Goal: Task Accomplishment & Management: Complete application form

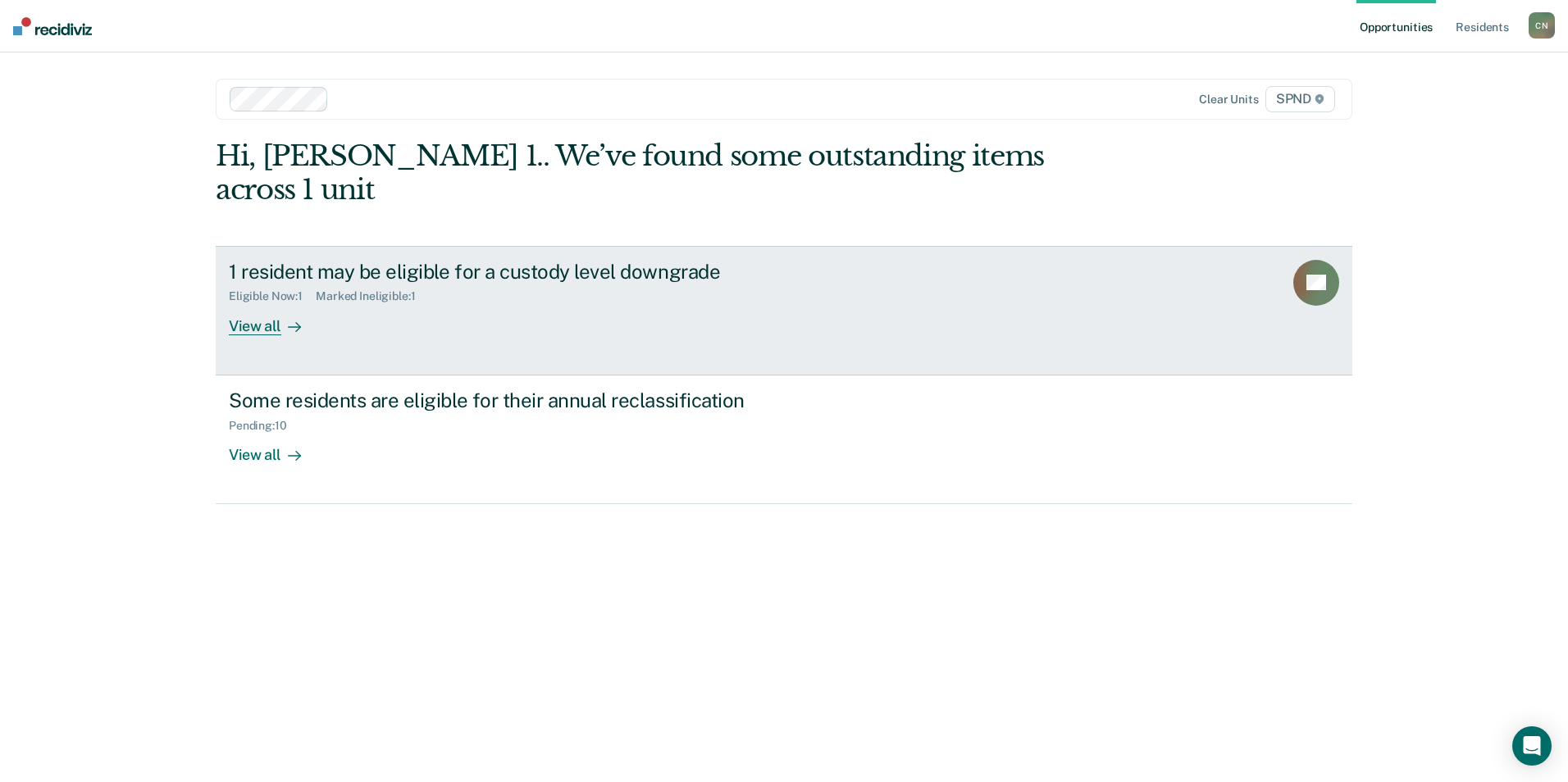
click at [253, 303] on div "View all" at bounding box center [274, 319] width 92 height 32
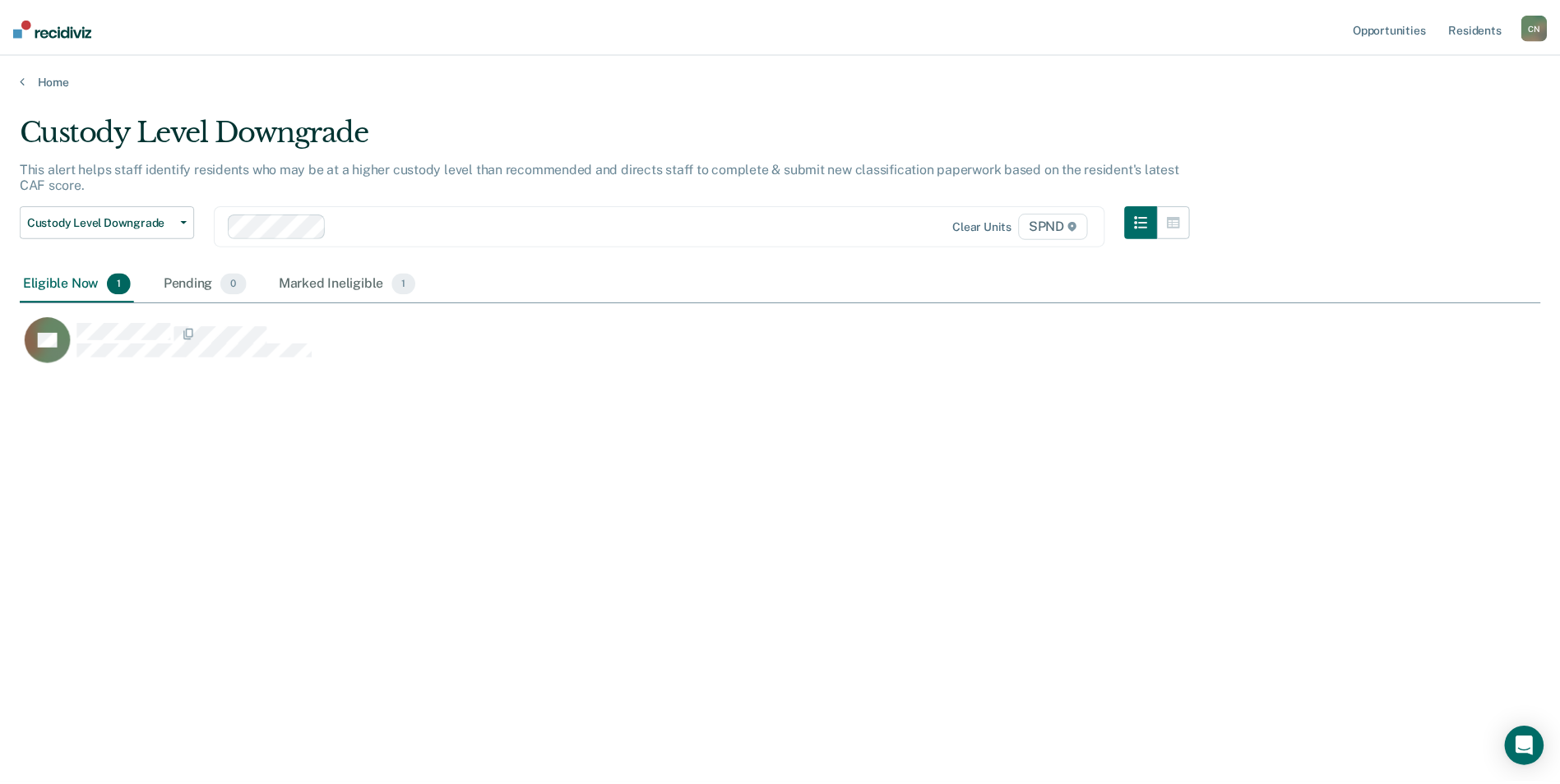
scroll to position [535, 1520]
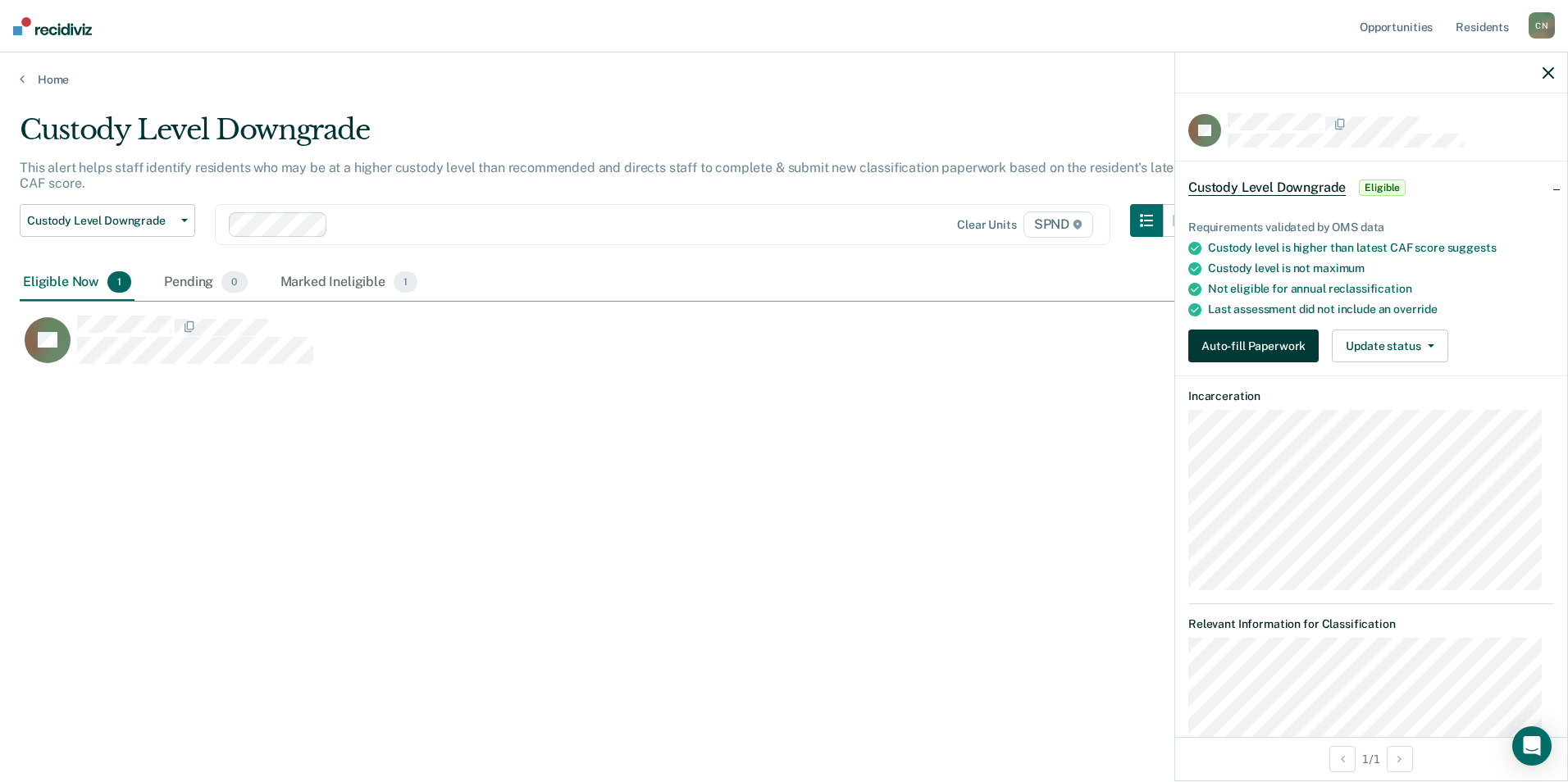
click at [1246, 345] on button "Auto-fill Paperwork" at bounding box center [1253, 345] width 131 height 32
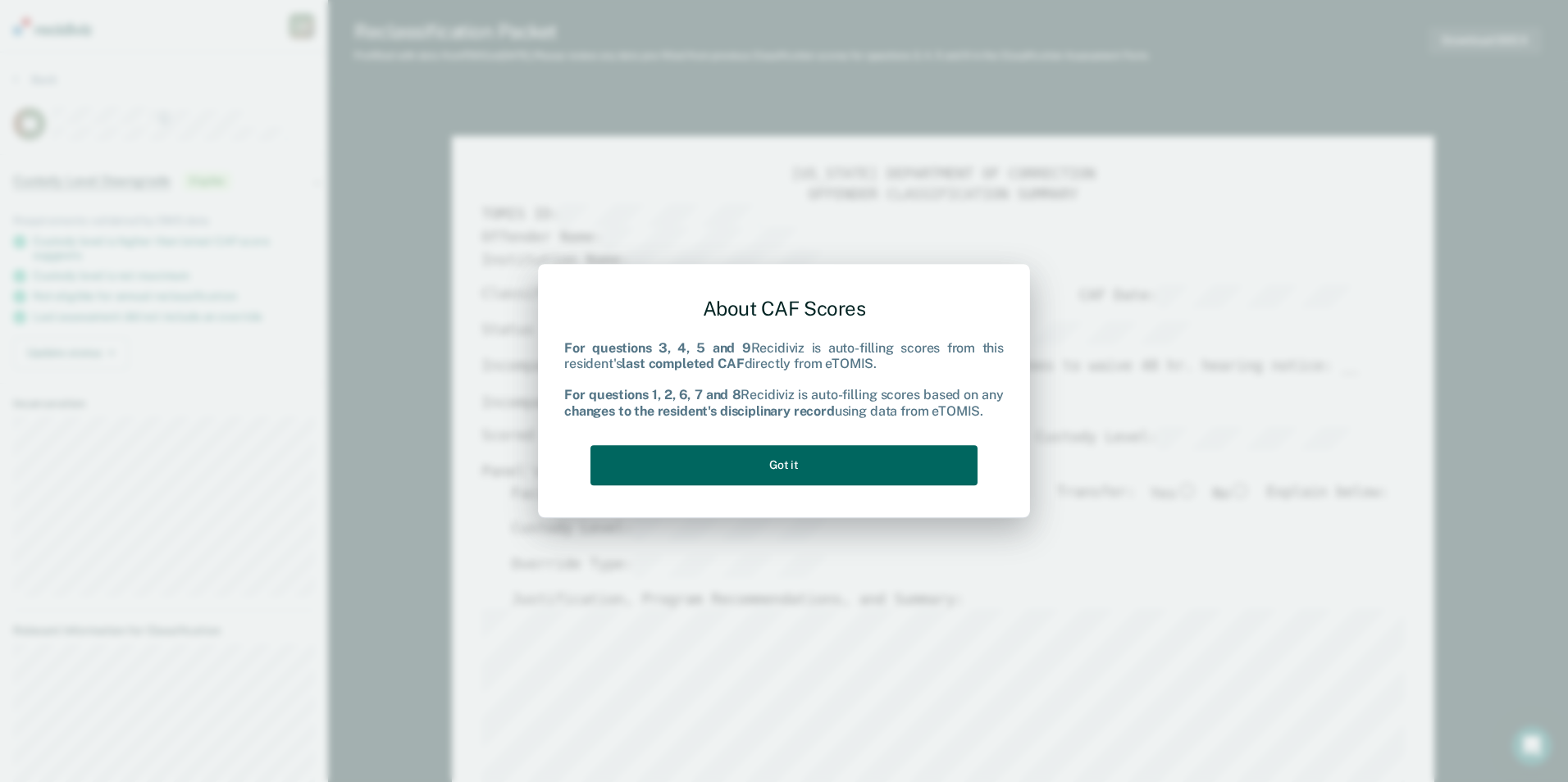
click at [768, 460] on button "Got it" at bounding box center [783, 466] width 387 height 40
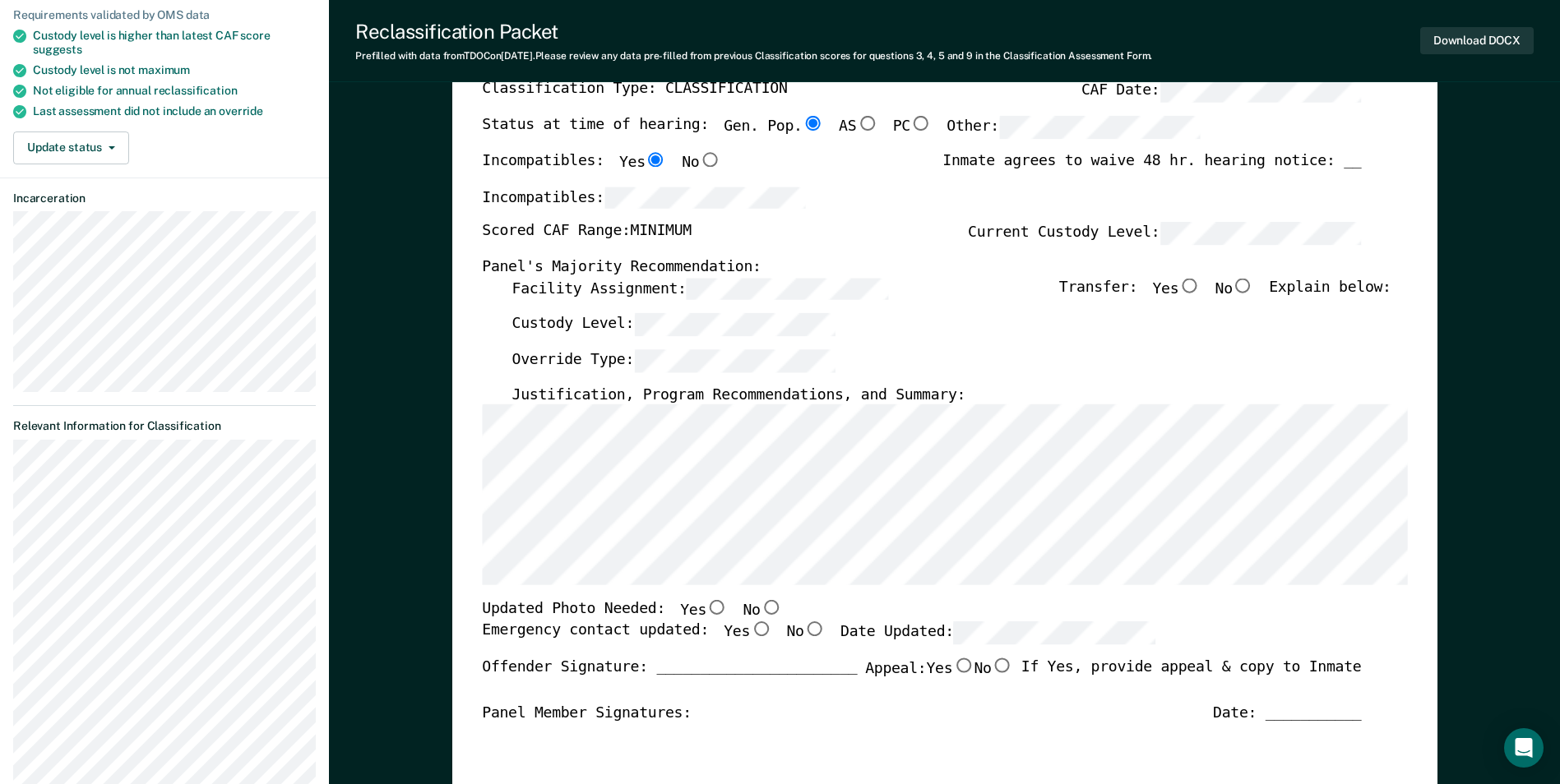
scroll to position [247, 0]
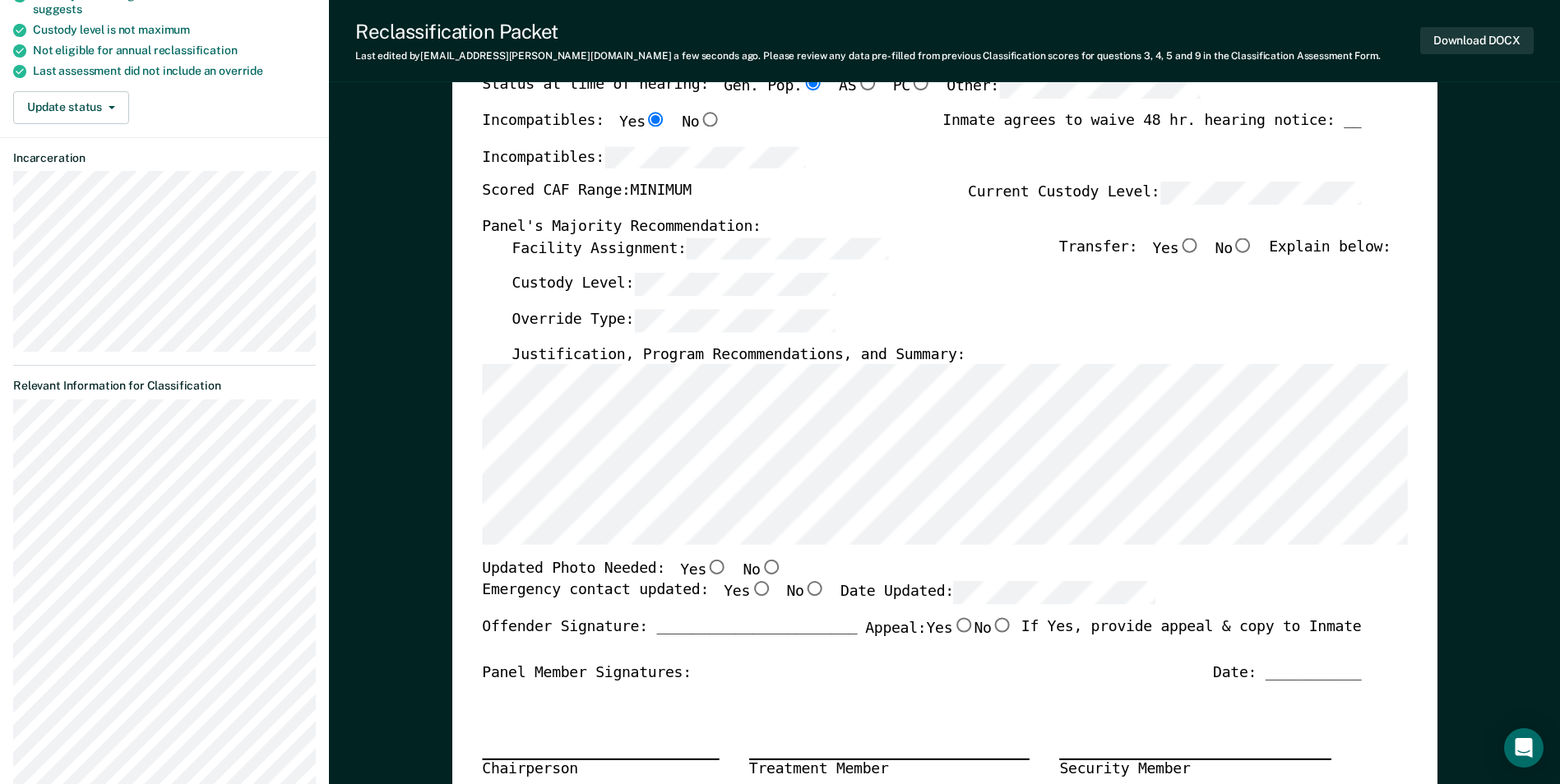
click at [760, 568] on input "No" at bounding box center [770, 568] width 21 height 15
type textarea "x"
radio input "true"
click at [750, 590] on input "Yes" at bounding box center [761, 588] width 21 height 15
type textarea "x"
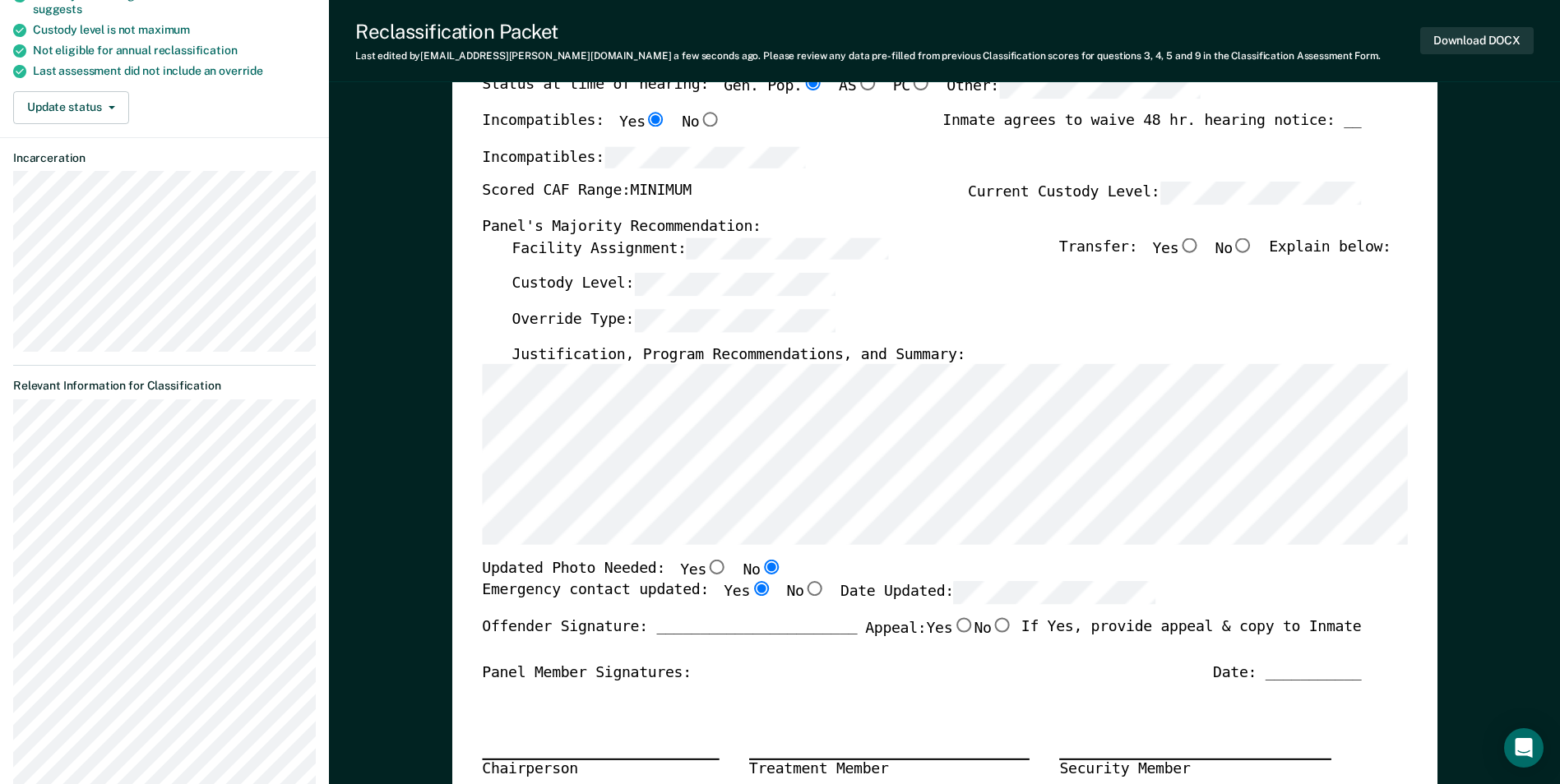
radio input "true"
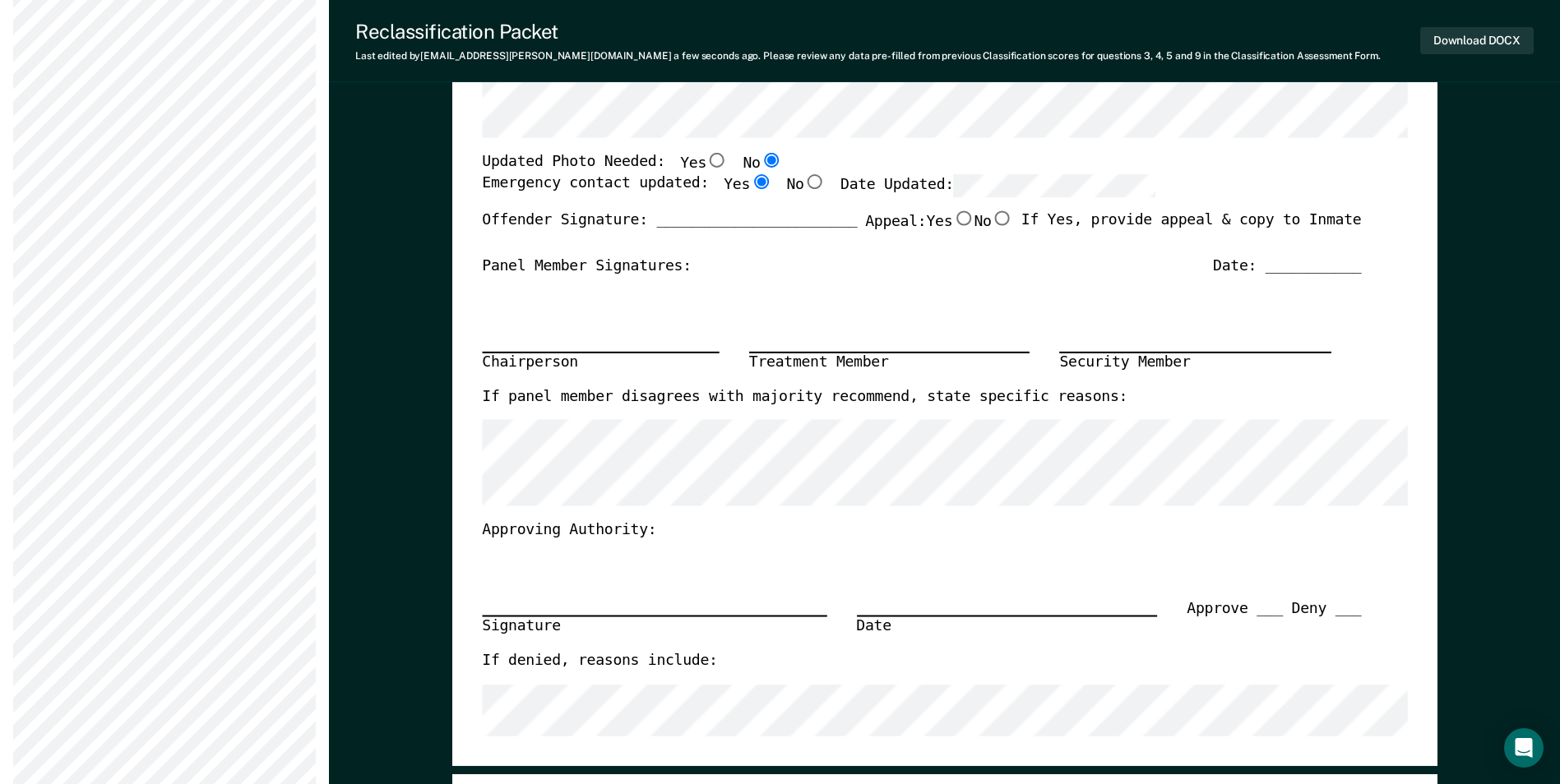
scroll to position [329, 0]
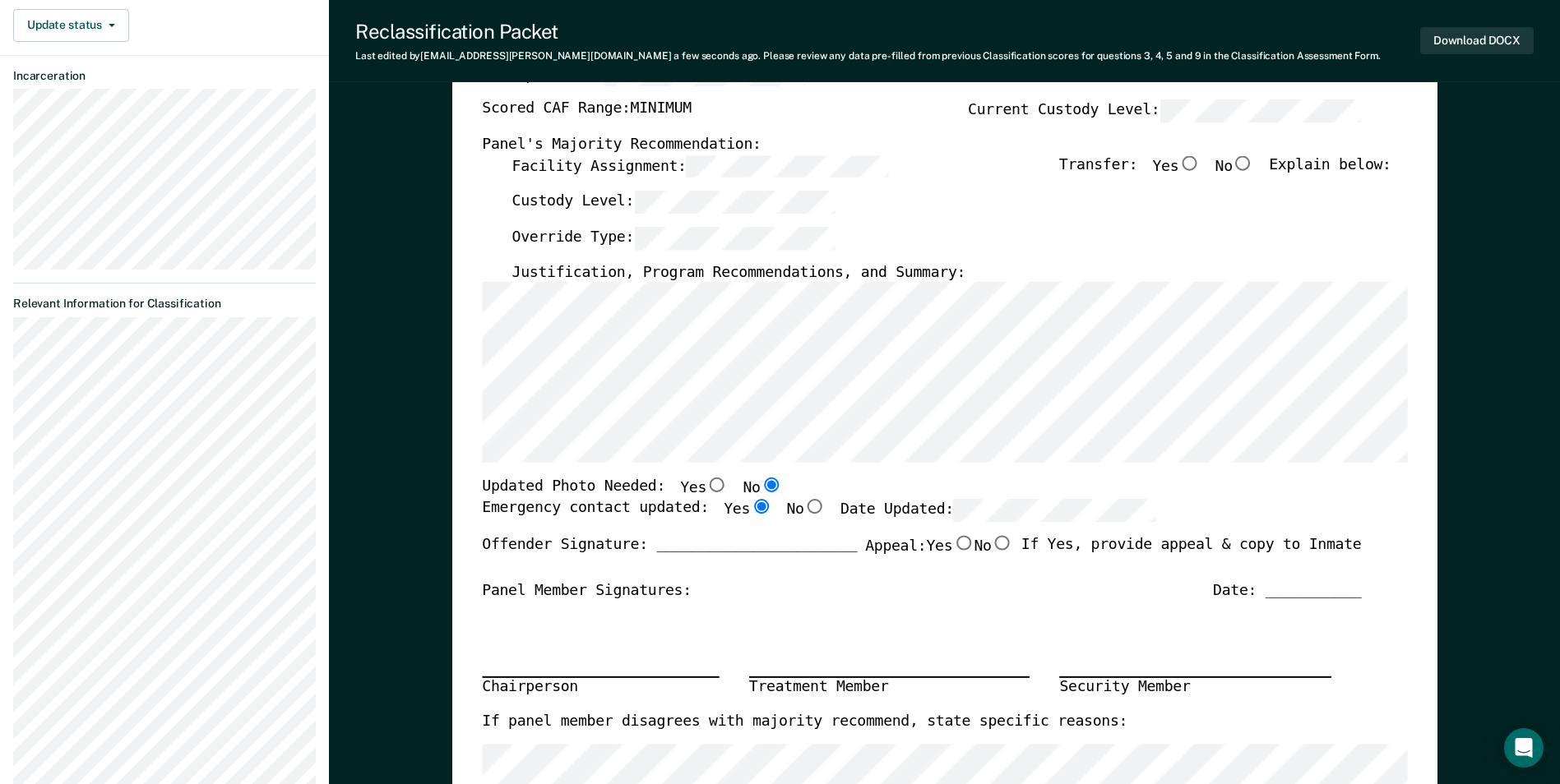
click at [12, 345] on section "Back LB Custody Level Downgrade Eligible Requirements validated by OMS data Cus…" at bounding box center [164, 526] width 329 height 1604
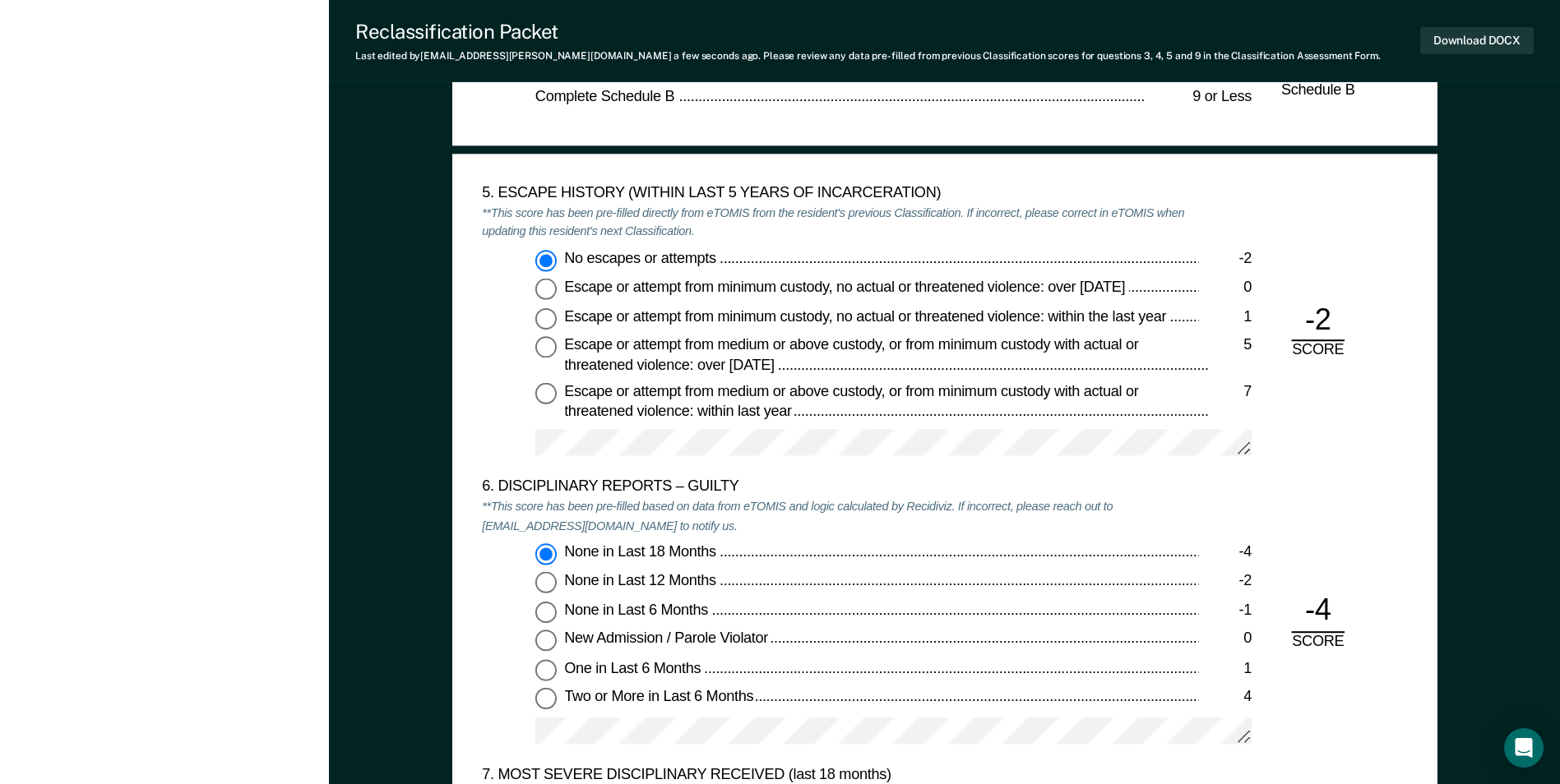
scroll to position [2630, 0]
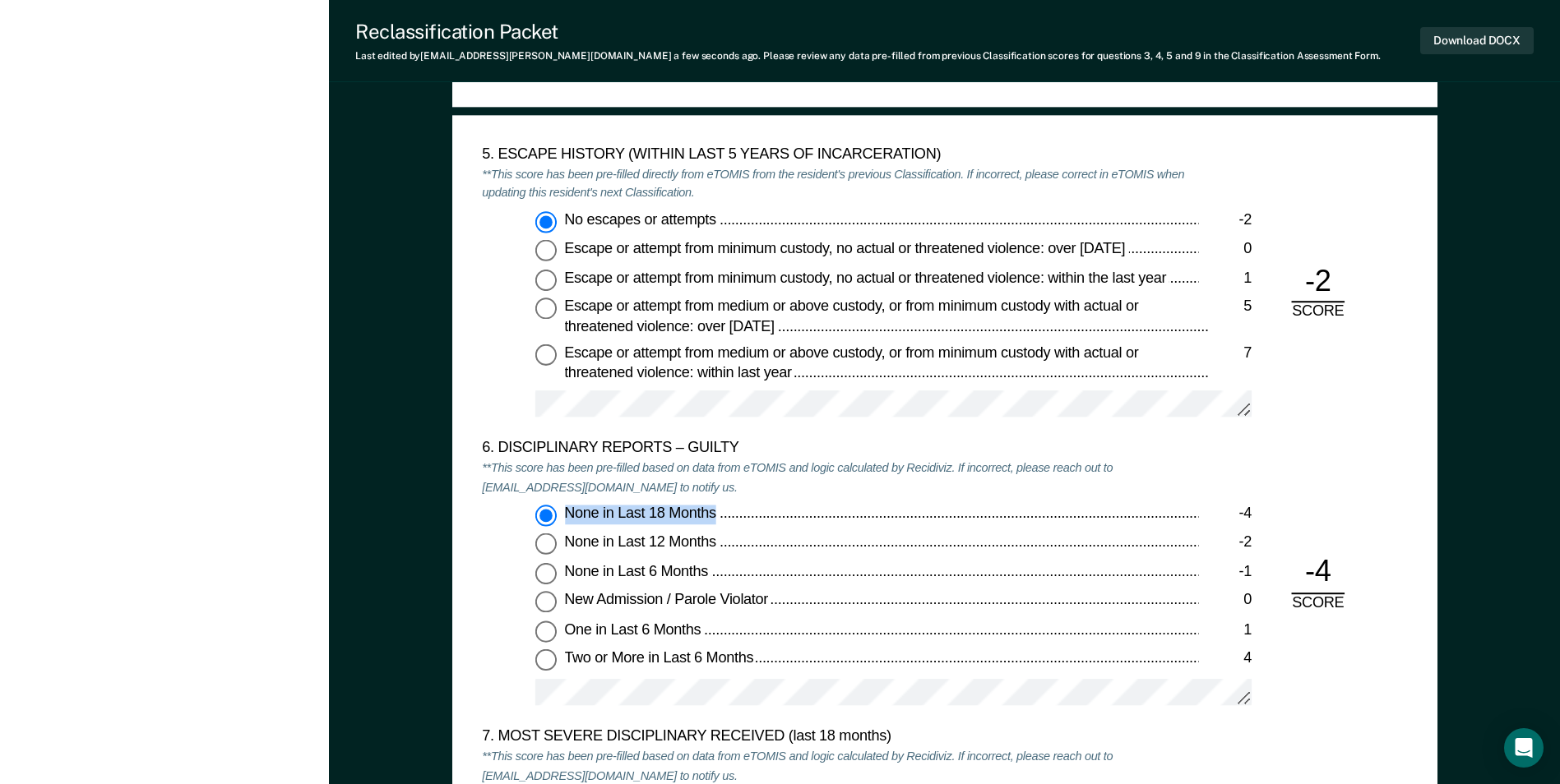
drag, startPoint x: 716, startPoint y: 510, endPoint x: 567, endPoint y: 517, distance: 149.2
click at [567, 517] on span "None in Last 18 Months" at bounding box center [641, 512] width 155 height 17
copy span "None in Last 18 Months"
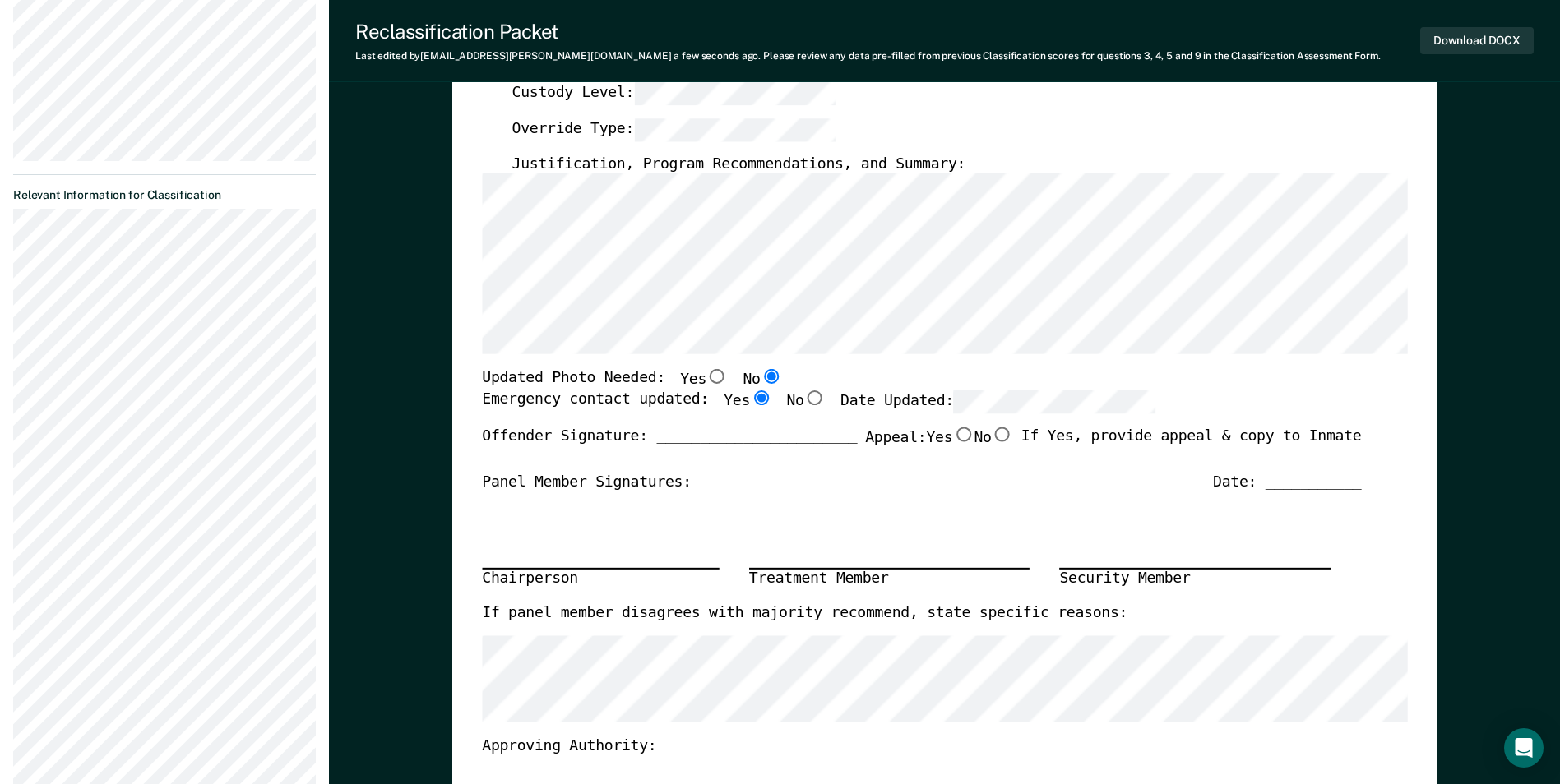
scroll to position [329, 0]
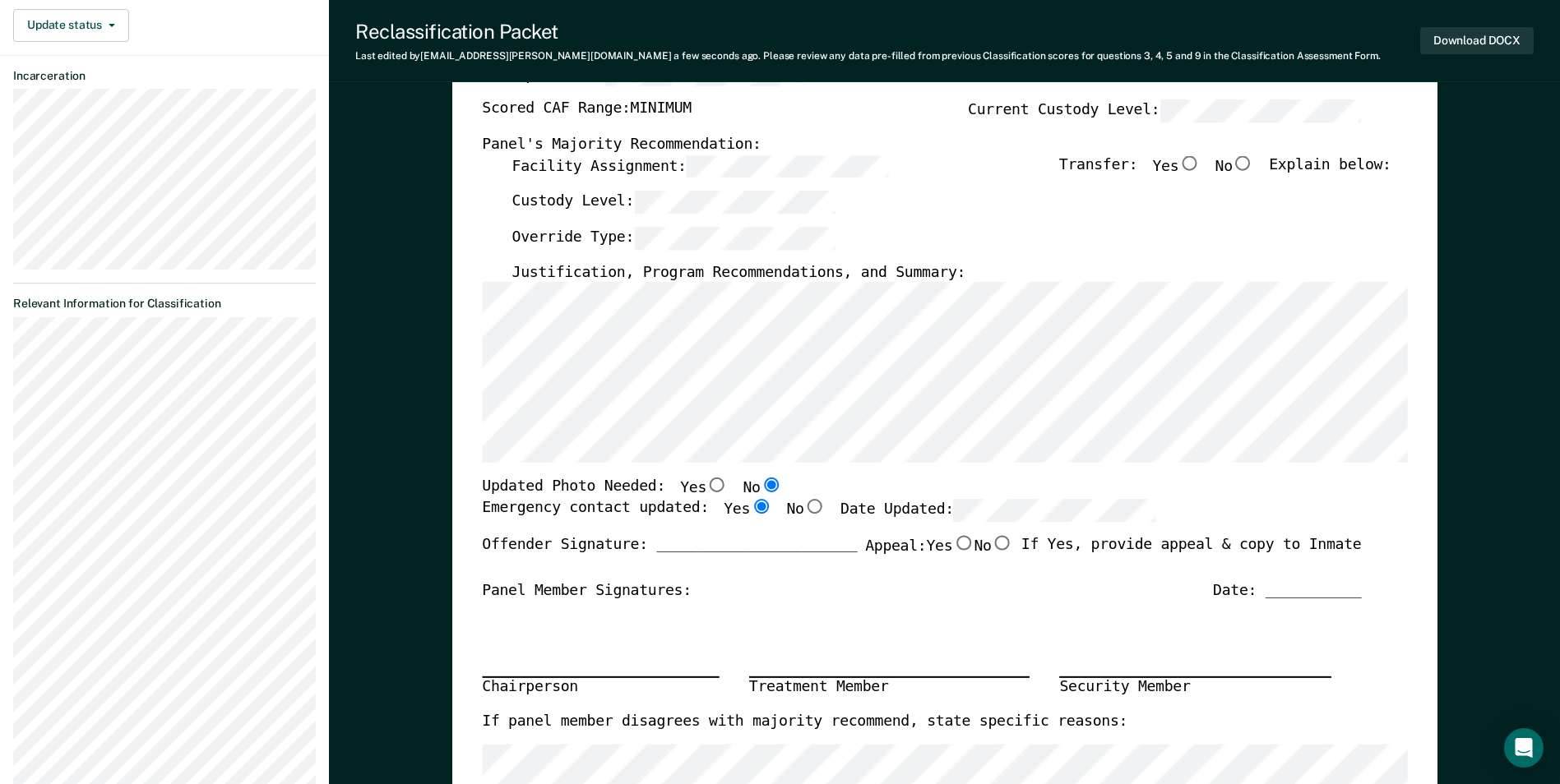
click at [9, 500] on section "Back LB Custody Level Downgrade Eligible Requirements validated by OMS data Cus…" at bounding box center [164, 526] width 329 height 1604
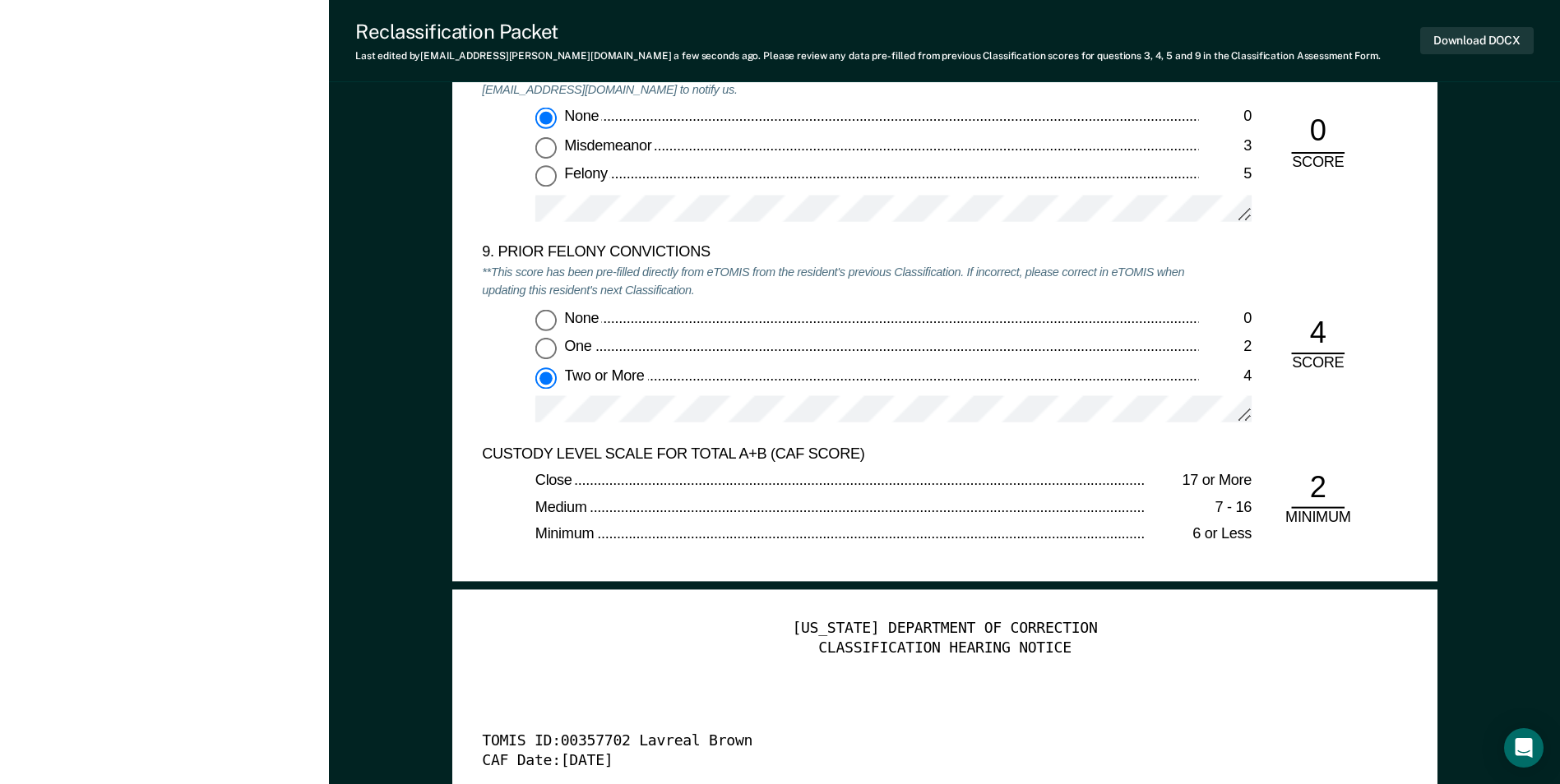
scroll to position [3616, 0]
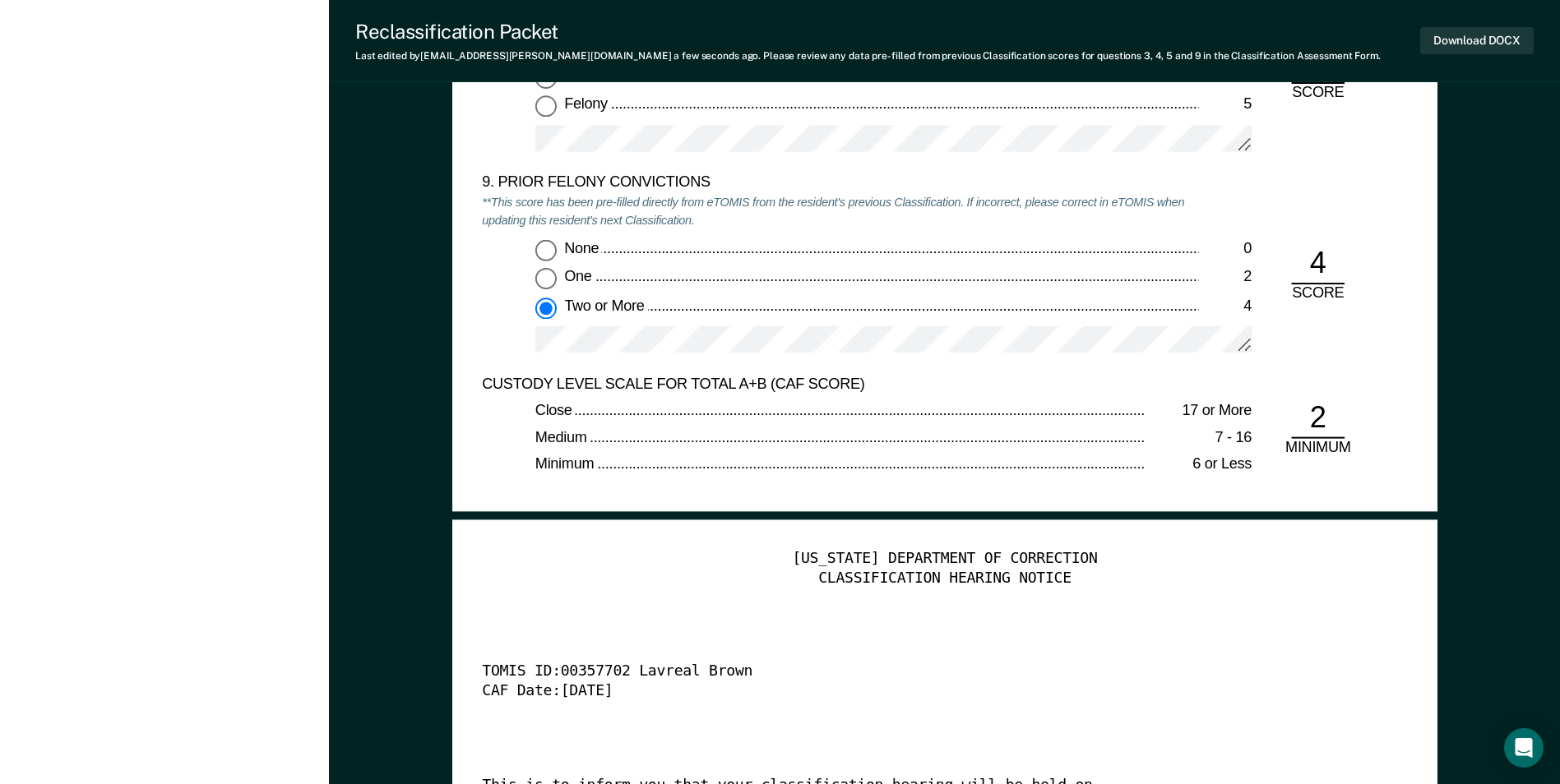
click at [821, 389] on div "CUSTODY LEVEL SCALE FOR TOTAL A+B (CAF SCORE)" at bounding box center [840, 384] width 716 height 19
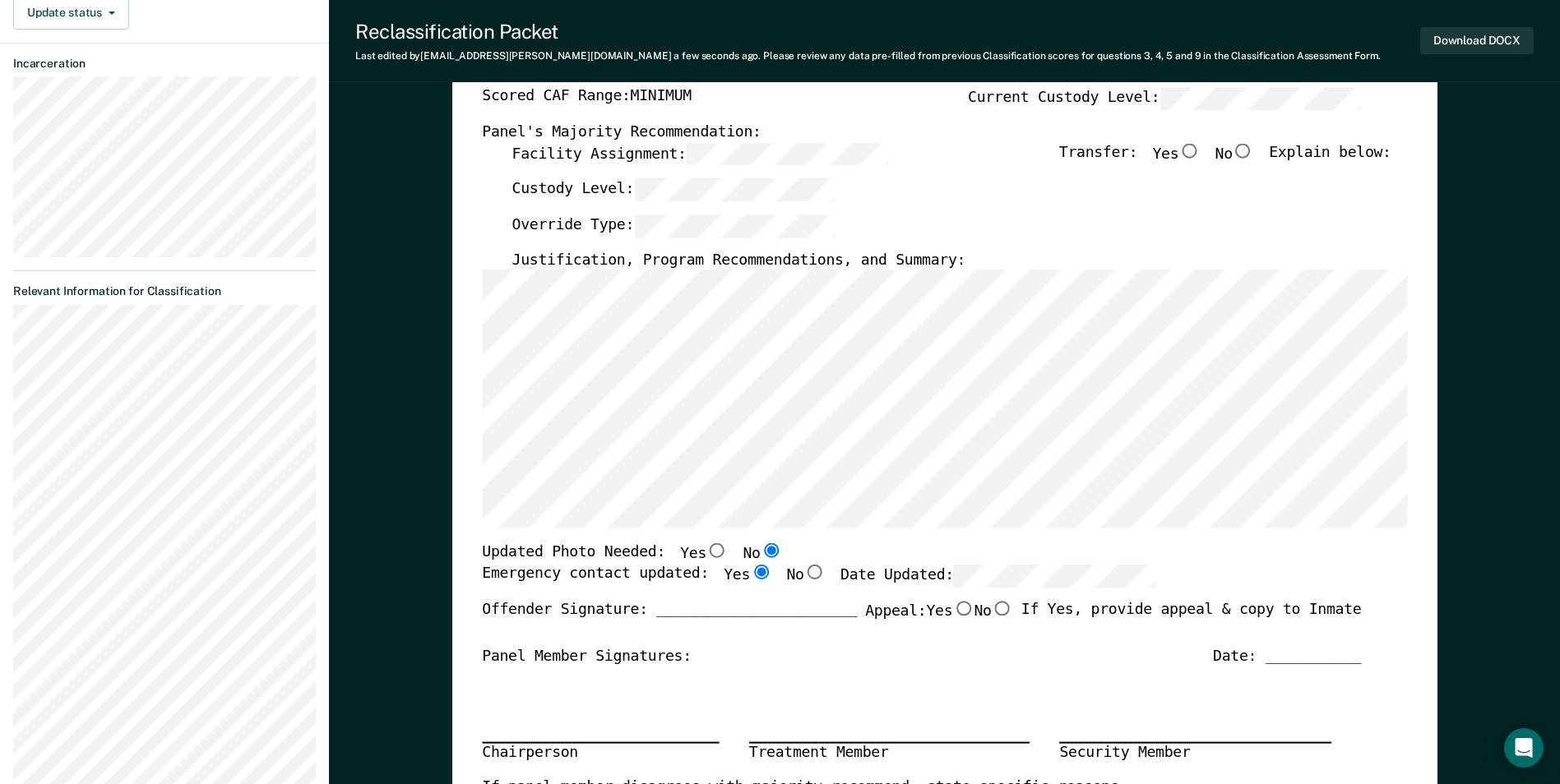
scroll to position [0, 0]
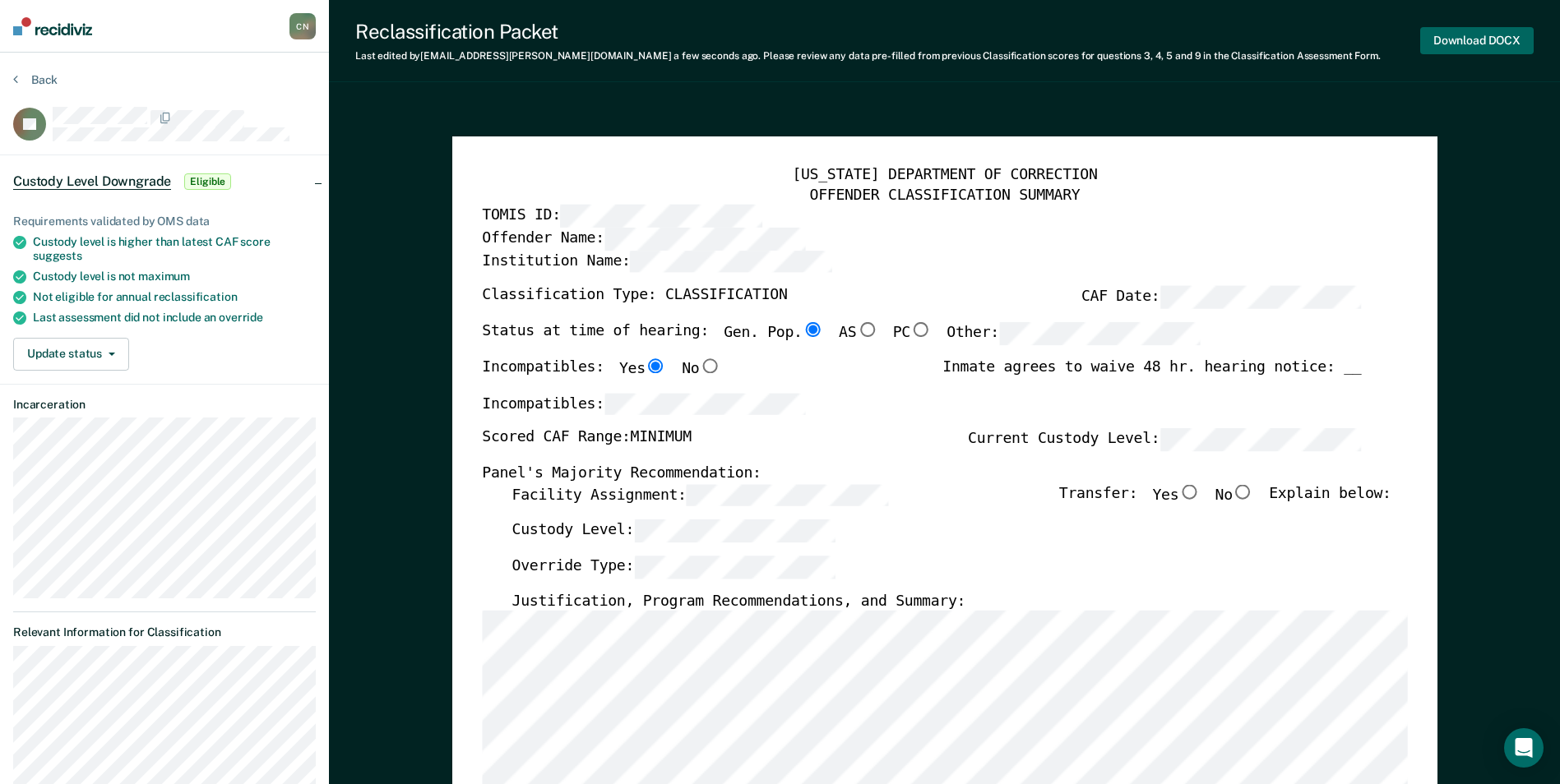
click at [1462, 43] on button "Download DOCX" at bounding box center [1476, 40] width 113 height 27
type textarea "x"
